Goal: Navigation & Orientation: Find specific page/section

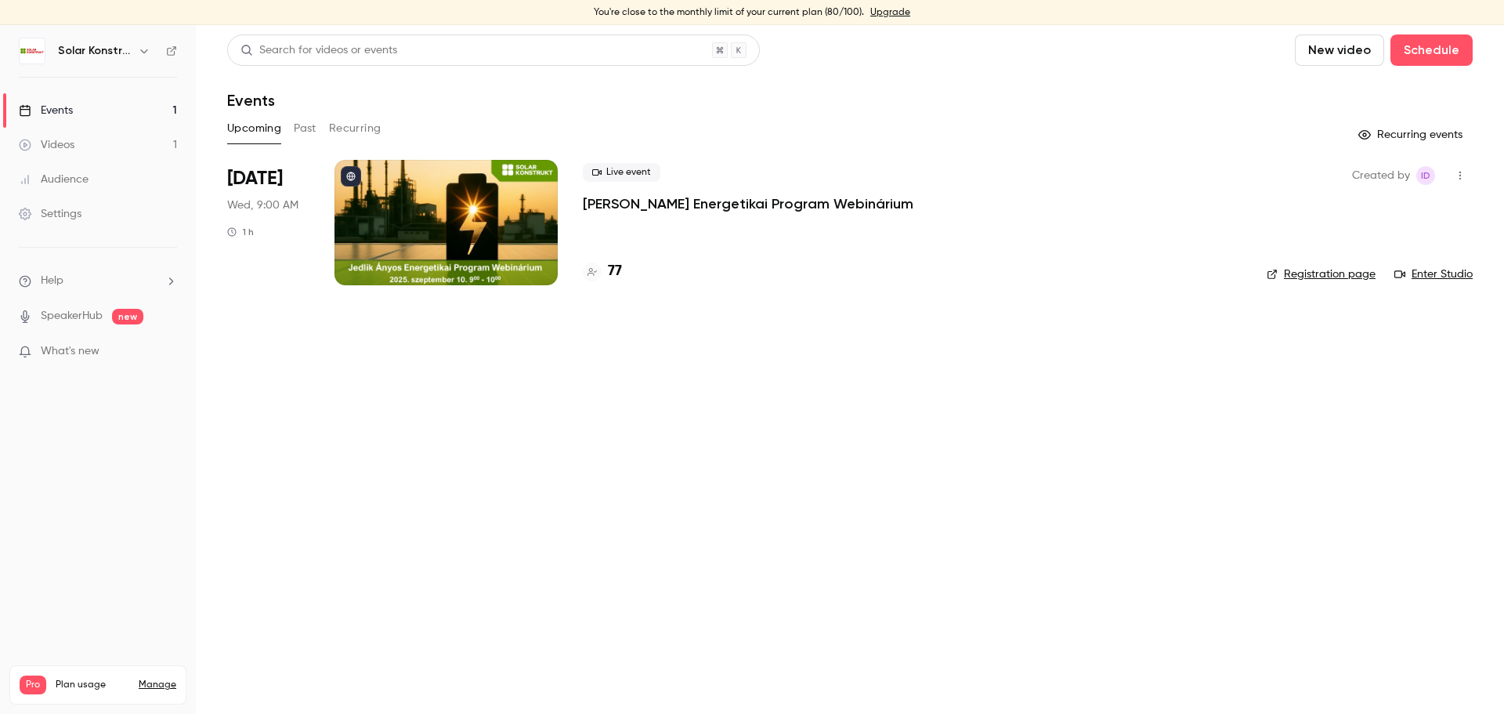
click at [66, 142] on div "Videos" at bounding box center [47, 145] width 56 height 16
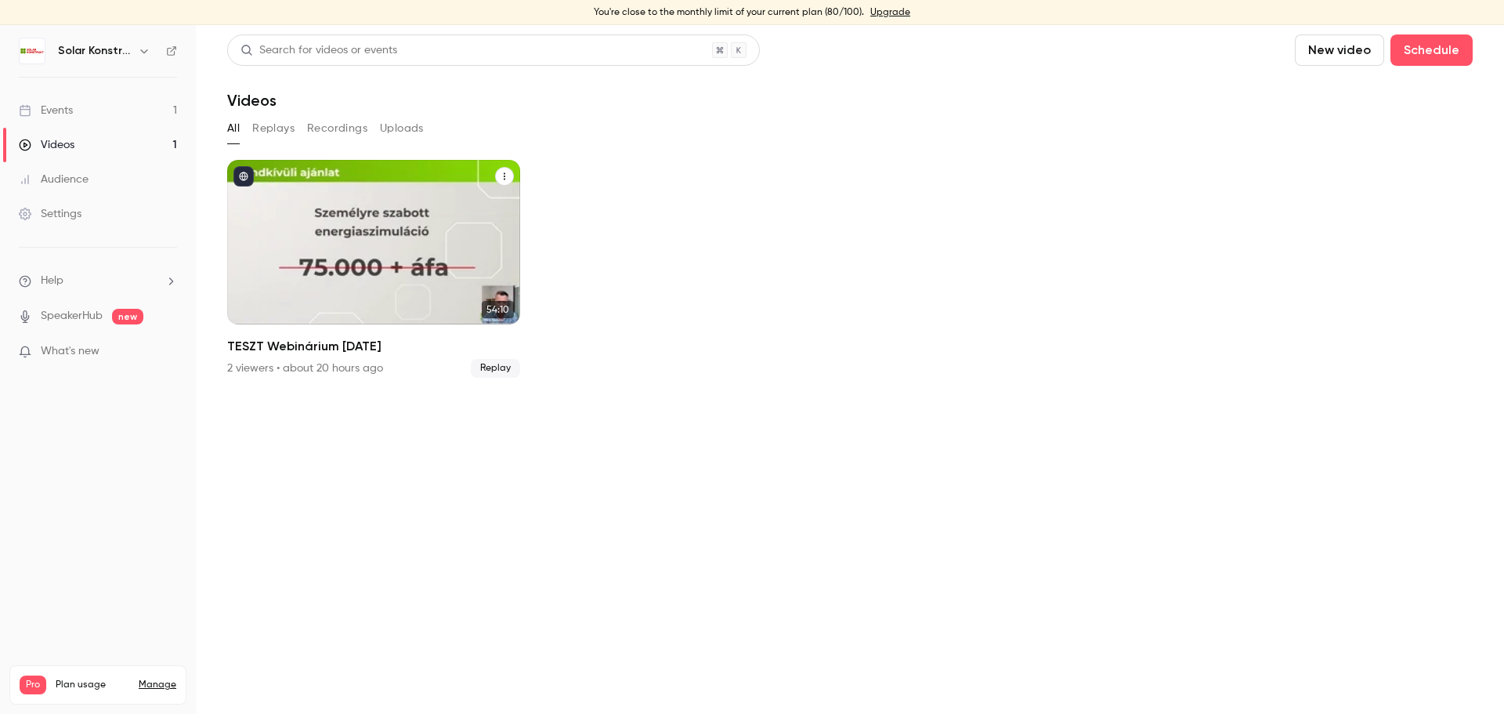
click at [409, 258] on div "TESZT Webinárium Csütörtök" at bounding box center [373, 242] width 293 height 165
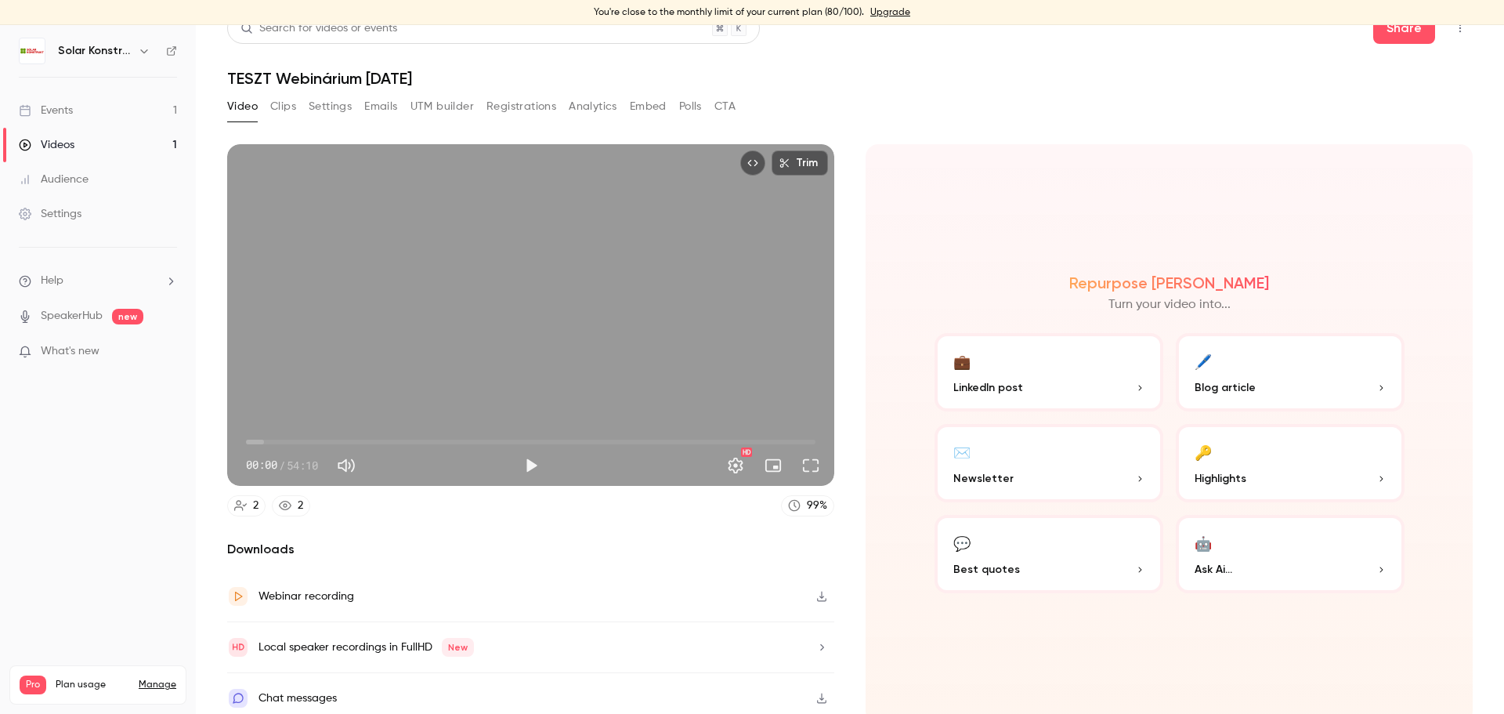
scroll to position [28, 0]
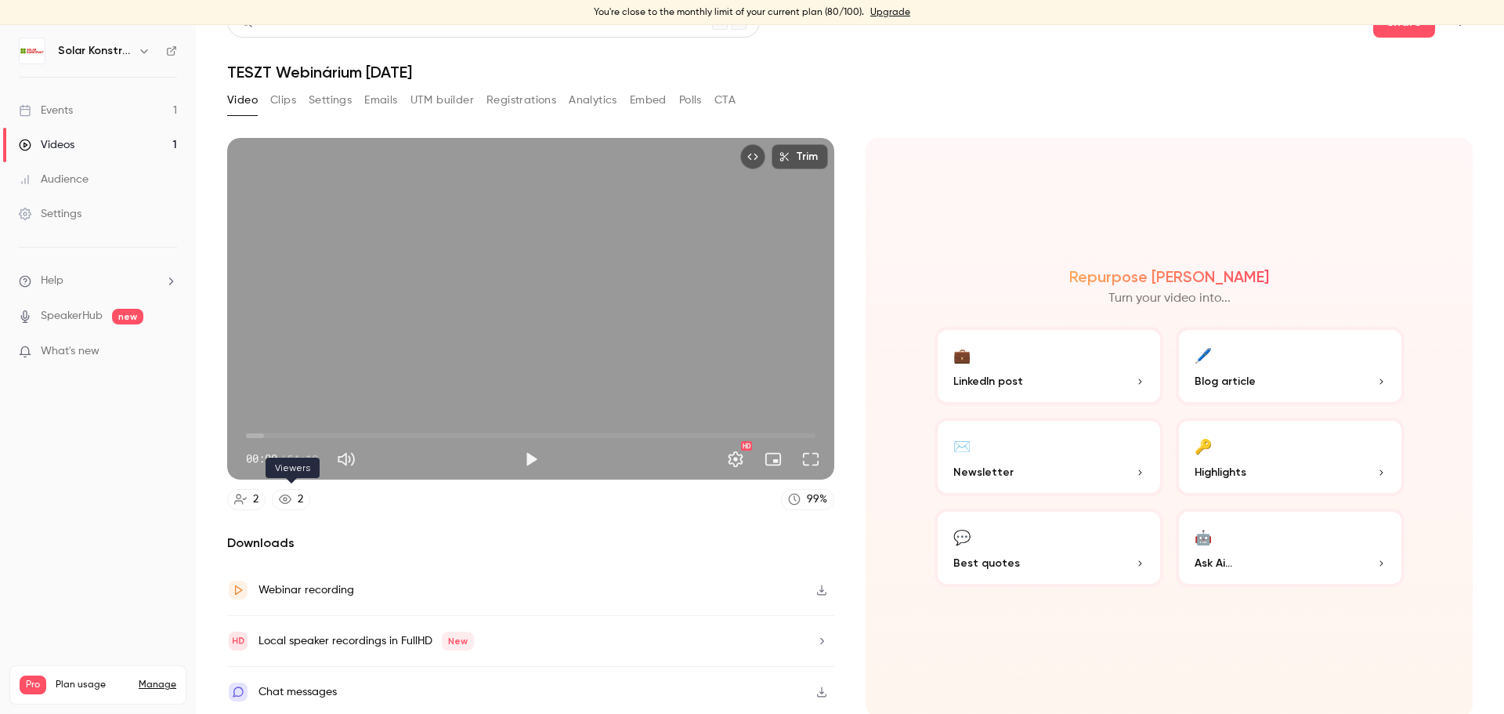
click at [291, 498] on icon at bounding box center [285, 499] width 13 height 13
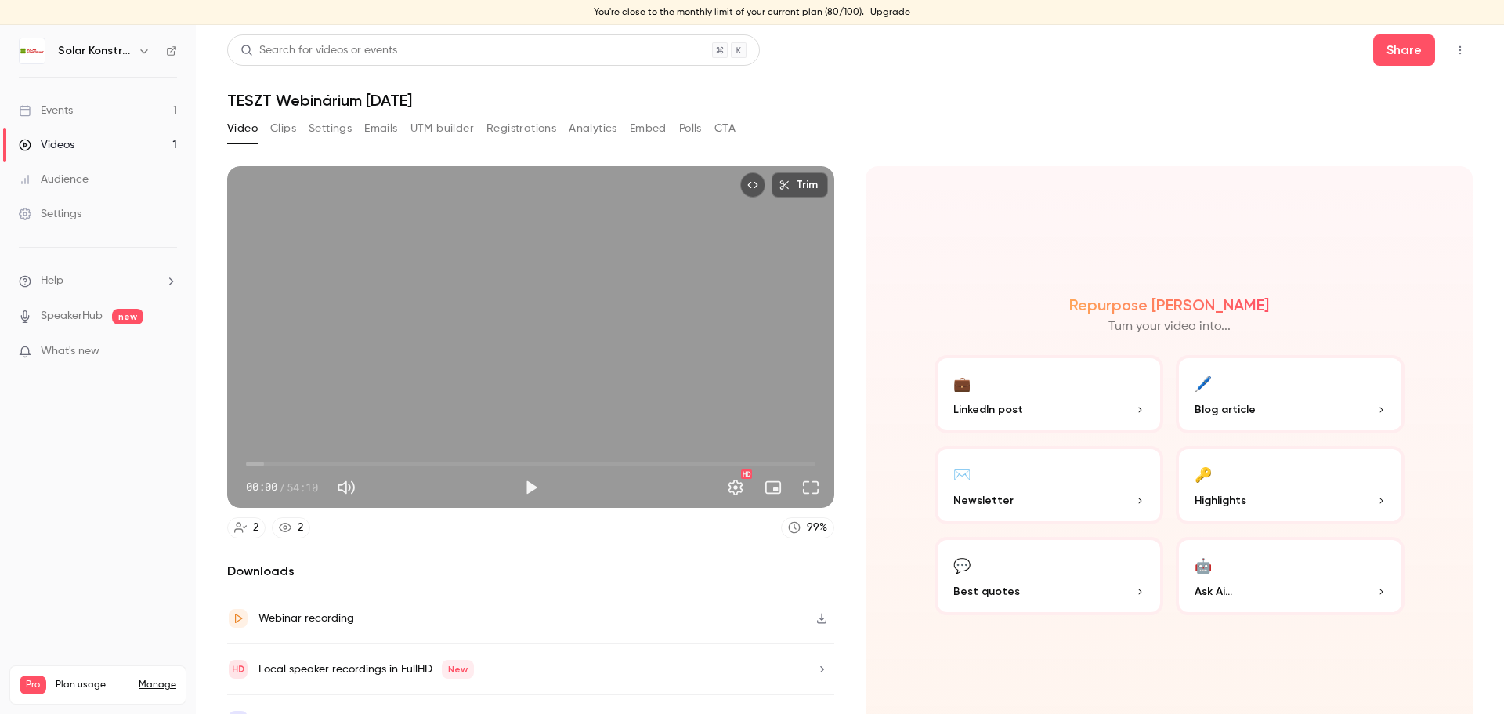
click at [684, 129] on button "Polls" at bounding box center [690, 128] width 23 height 25
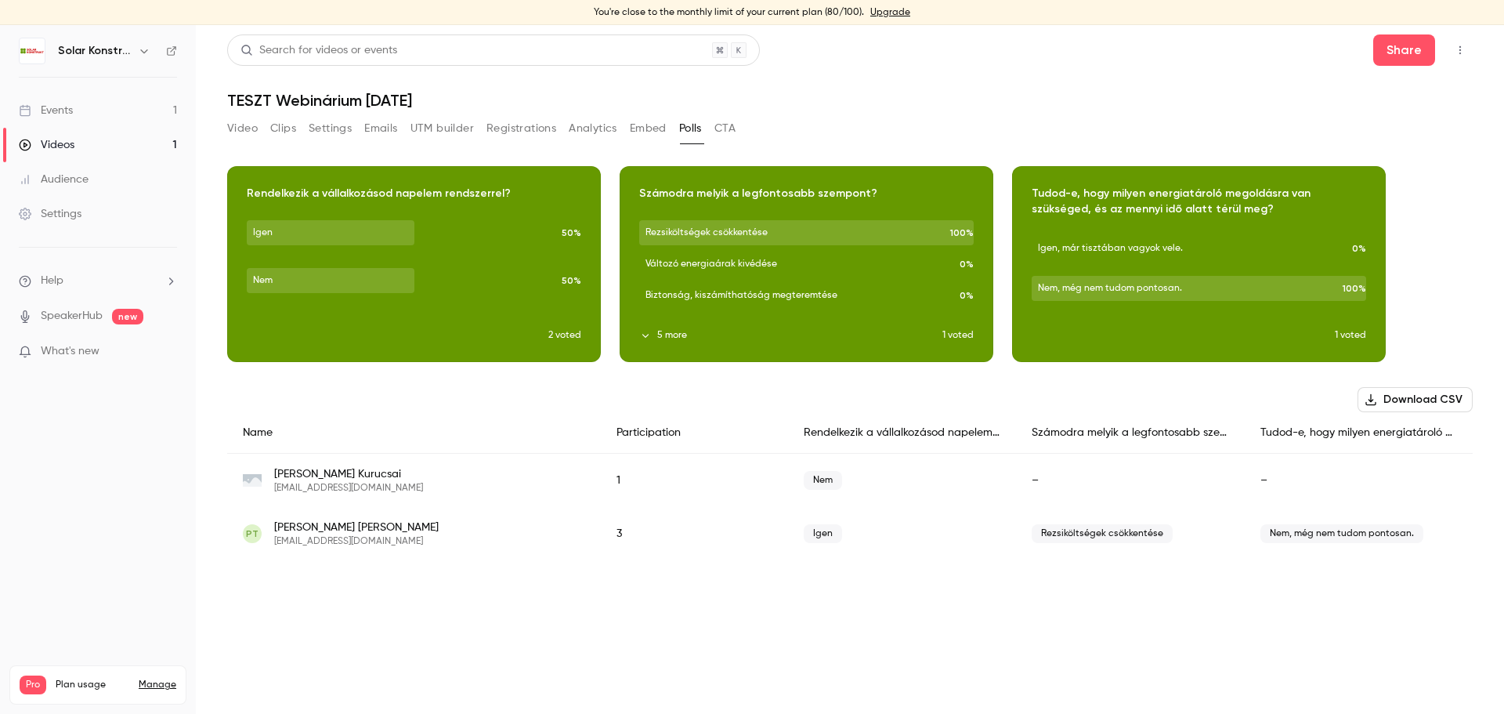
click at [73, 107] on div "Events" at bounding box center [46, 111] width 54 height 16
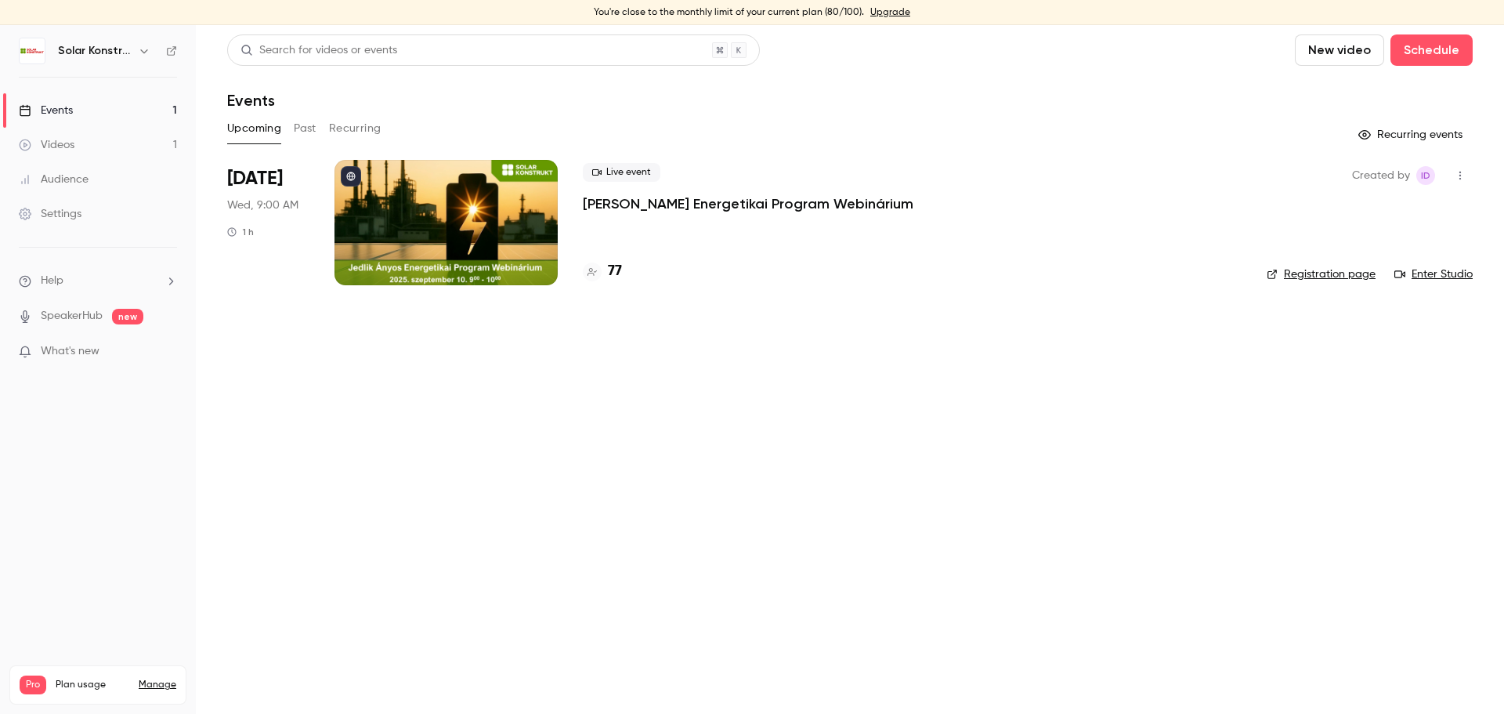
click at [1456, 178] on icon "button" at bounding box center [1460, 175] width 13 height 11
click at [1159, 125] on div at bounding box center [752, 357] width 1504 height 714
